Goal: Navigation & Orientation: Find specific page/section

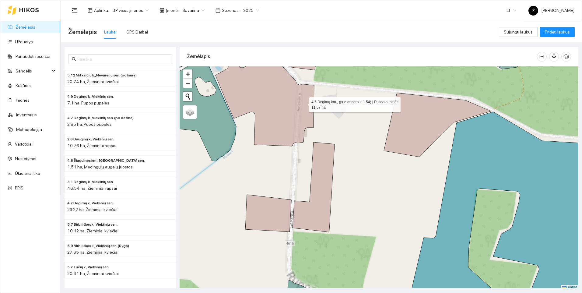
scroll to position [2, 0]
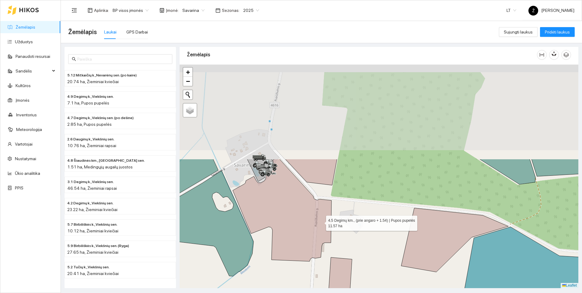
drag, startPoint x: 303, startPoint y: 103, endPoint x: 320, endPoint y: 221, distance: 119.6
click at [320, 221] on icon at bounding box center [282, 210] width 99 height 102
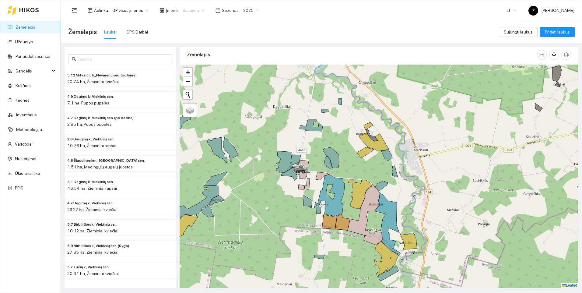
click at [201, 11] on div "Savarina" at bounding box center [194, 10] width 30 height 10
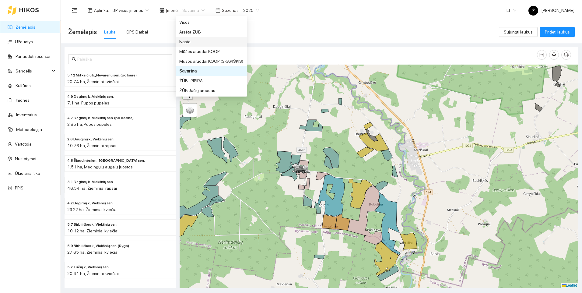
click at [191, 41] on div "Ivasta" at bounding box center [211, 41] width 64 height 7
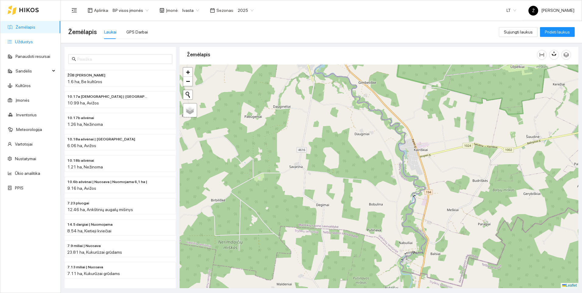
click at [20, 43] on link "Užduotys" at bounding box center [24, 41] width 18 height 5
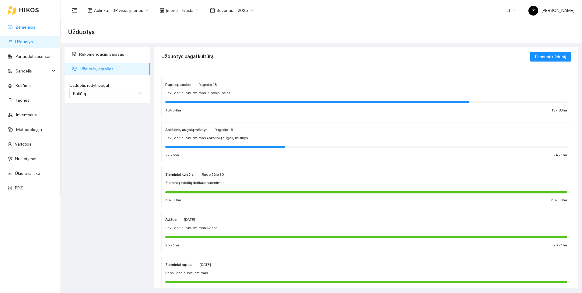
click at [32, 25] on link "Žemėlapis" at bounding box center [26, 27] width 20 height 5
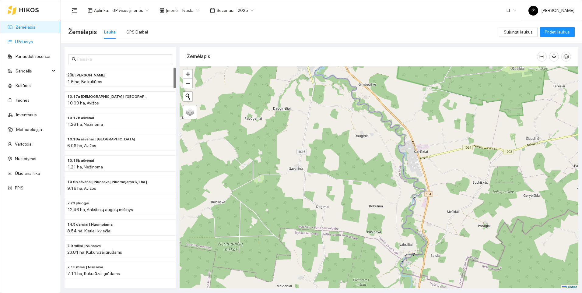
click at [15, 42] on link "Užduotys" at bounding box center [24, 41] width 18 height 5
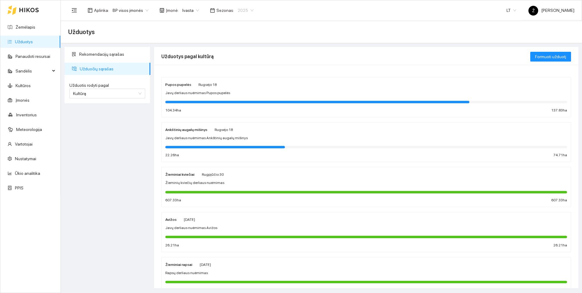
click at [243, 10] on span "2025" at bounding box center [246, 10] width 16 height 9
click at [238, 79] on div "2026" at bounding box center [241, 80] width 16 height 7
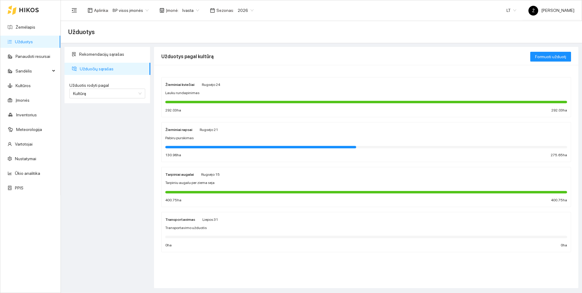
click at [192, 142] on div "Žieminiai rapsai [DATE] Pabiru purskimas 130.96 ha 275.65 ha" at bounding box center [366, 142] width 402 height 32
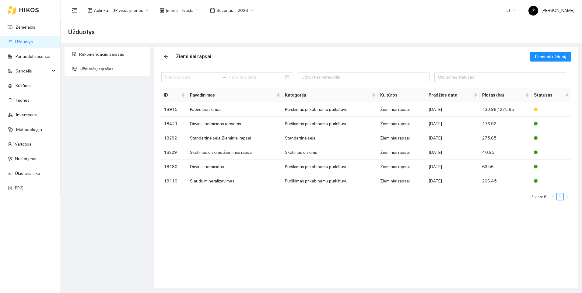
click at [114, 121] on div "Rekomendacijų sąrašas Užduočių sąrašas" at bounding box center [107, 167] width 89 height 241
click at [193, 8] on span "Ivasta" at bounding box center [190, 10] width 17 height 9
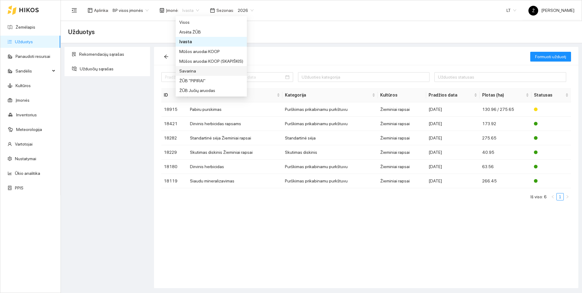
click at [186, 69] on div "Savarina" at bounding box center [211, 71] width 64 height 7
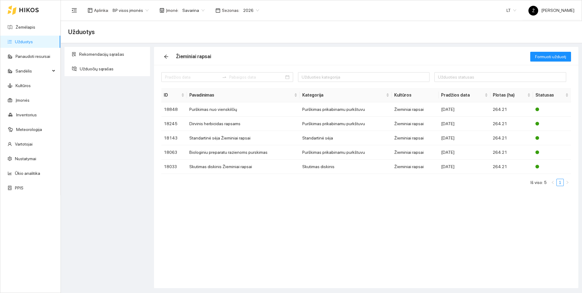
drag, startPoint x: 126, startPoint y: 116, endPoint x: 117, endPoint y: 108, distance: 11.6
click at [125, 115] on div "Rekomendacijų sąrašas Užduočių sąrašas" at bounding box center [107, 167] width 89 height 241
click at [30, 42] on link "Užduotys" at bounding box center [24, 41] width 18 height 5
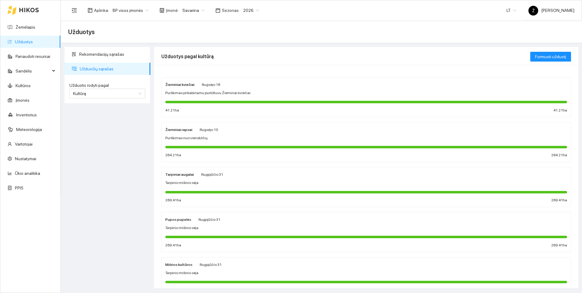
click at [243, 94] on span "Purškimas prikabinamu purkštuvu Žieminiai kviečiai" at bounding box center [207, 93] width 85 height 6
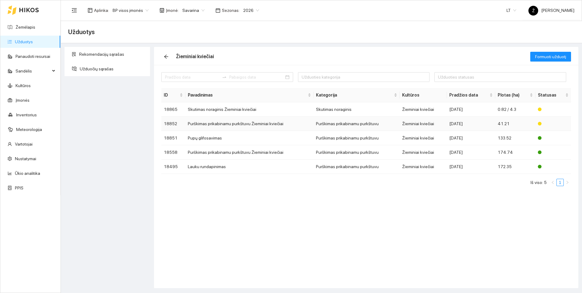
click at [236, 123] on td "Purškimas prikabinamu purkštuvu Žieminiai kviečiai" at bounding box center [249, 123] width 128 height 14
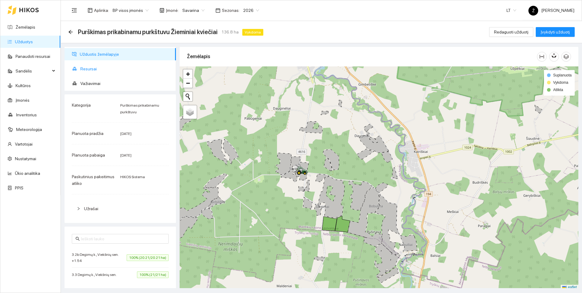
click at [91, 70] on span "Resursai" at bounding box center [125, 69] width 91 height 12
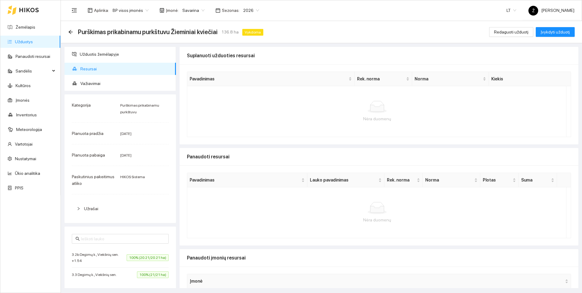
click at [71, 29] on div "Purškimas prikabinamu purkštuvu Žieminiai kviečiai 136.8 ha Vykdoma" at bounding box center [166, 32] width 197 height 10
click at [70, 31] on icon "arrow-left" at bounding box center [70, 32] width 5 height 5
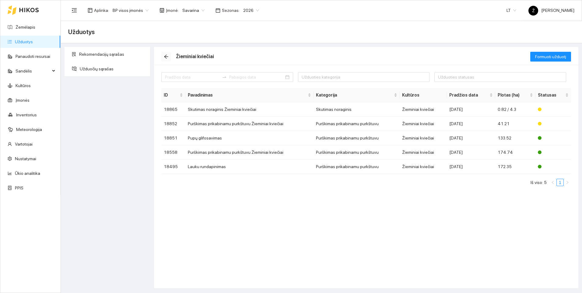
click at [167, 58] on icon "arrow-left" at bounding box center [166, 56] width 5 height 5
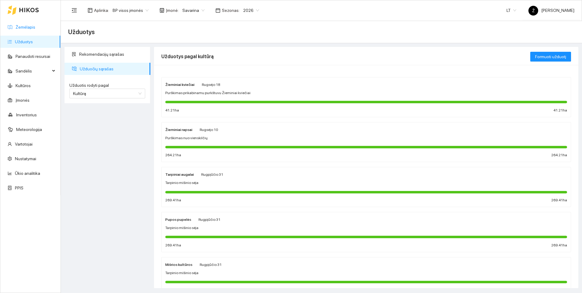
click at [34, 27] on link "Žemėlapis" at bounding box center [26, 27] width 20 height 5
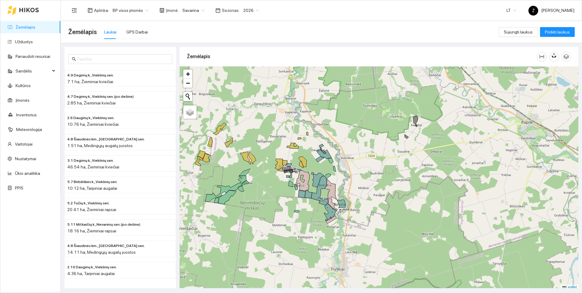
click at [197, 7] on span "Savarina" at bounding box center [193, 10] width 22 height 9
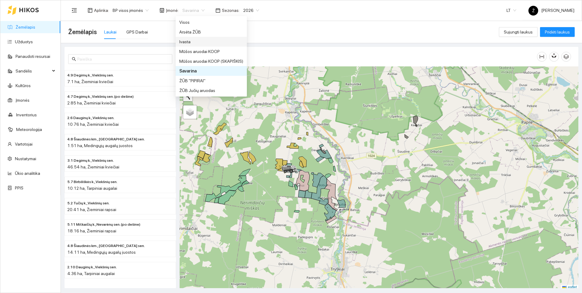
click at [187, 40] on div "Ivasta" at bounding box center [211, 41] width 64 height 7
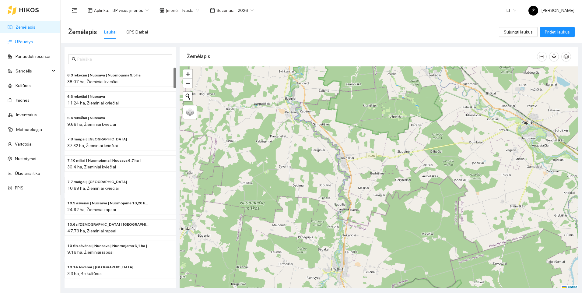
click at [15, 41] on link "Užduotys" at bounding box center [24, 41] width 18 height 5
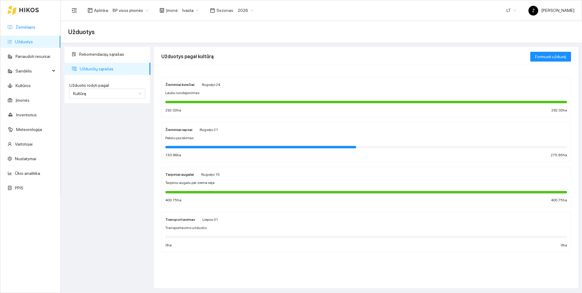
click at [25, 25] on link "Žemėlapis" at bounding box center [26, 27] width 20 height 5
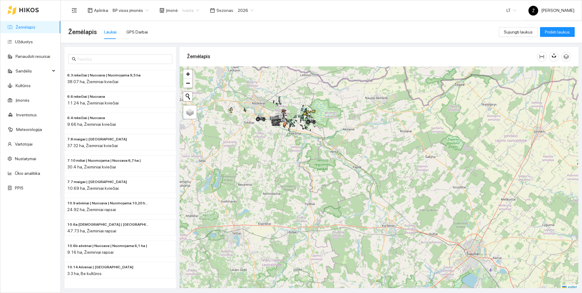
click at [192, 9] on span "Ivasta" at bounding box center [190, 10] width 17 height 9
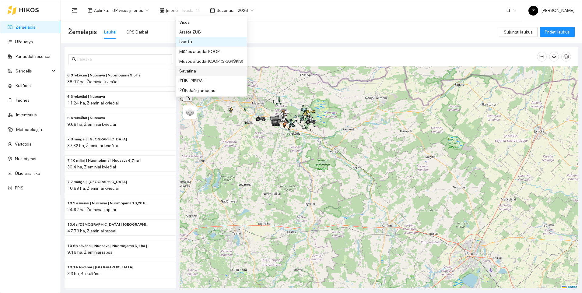
click at [189, 68] on div "Savarina" at bounding box center [211, 71] width 64 height 7
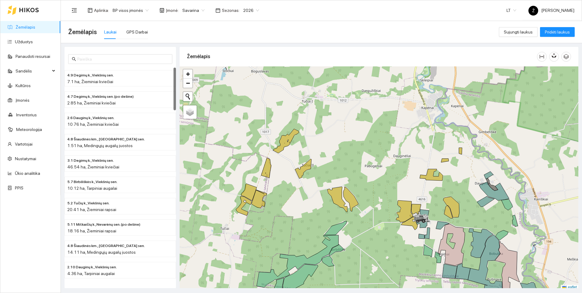
scroll to position [2, 0]
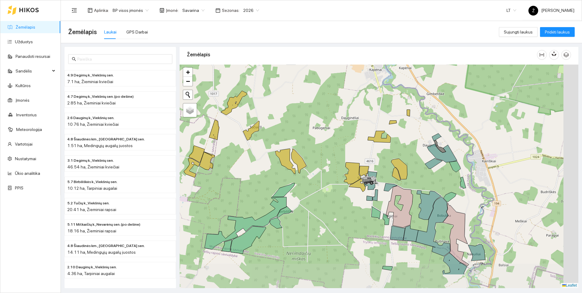
drag, startPoint x: 394, startPoint y: 223, endPoint x: 342, endPoint y: 186, distance: 63.4
click at [342, 186] on div at bounding box center [378, 175] width 398 height 223
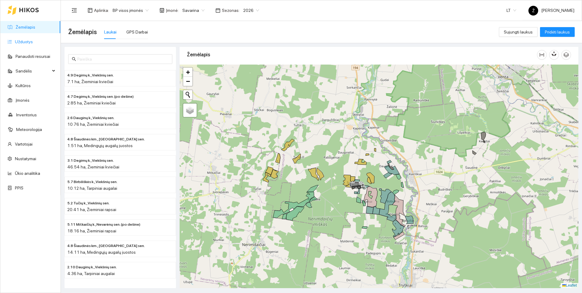
click at [29, 41] on link "Užduotys" at bounding box center [24, 41] width 18 height 5
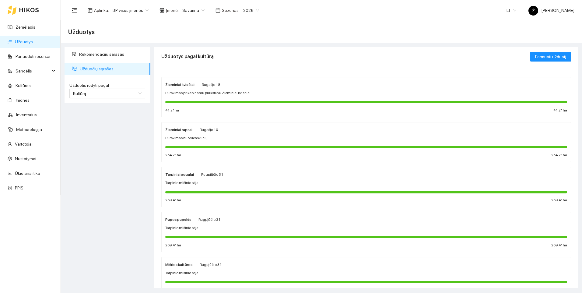
click at [140, 162] on div "Rekomendacijų sąrašas Užduočių sąrašas Užduotis rodyti pagal Kultūrą Užduotis r…" at bounding box center [107, 167] width 89 height 241
